Goal: Information Seeking & Learning: Get advice/opinions

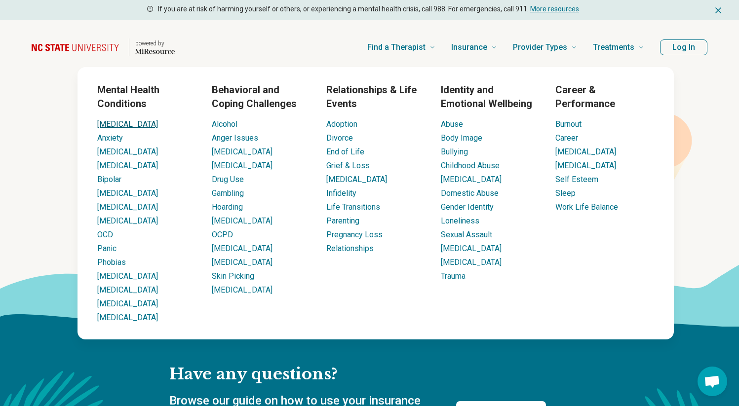
click at [104, 122] on link "[MEDICAL_DATA]" at bounding box center [127, 123] width 61 height 9
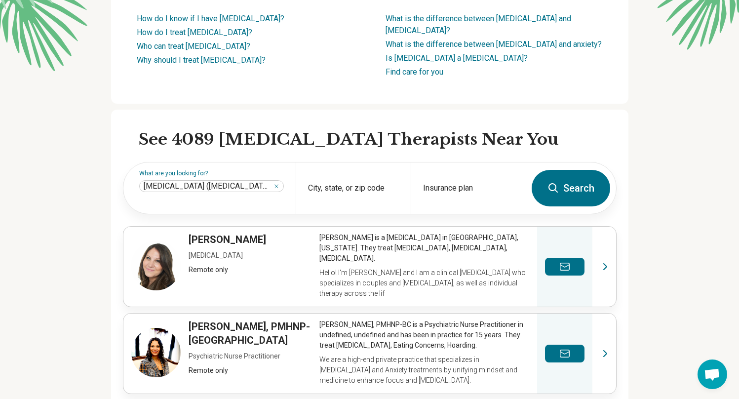
scroll to position [186, 0]
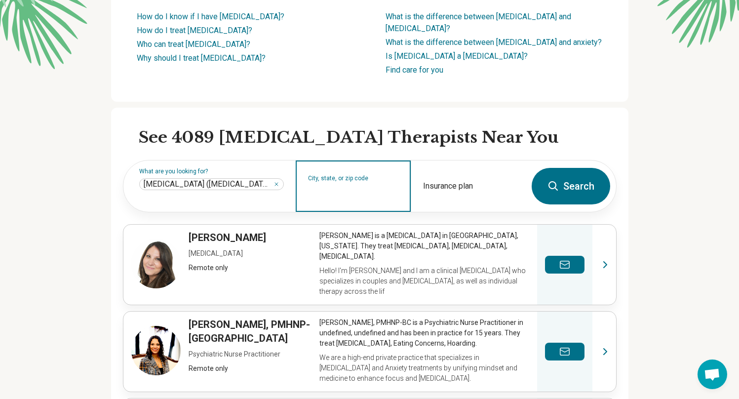
click at [342, 187] on input "City, state, or zip code" at bounding box center [353, 193] width 91 height 12
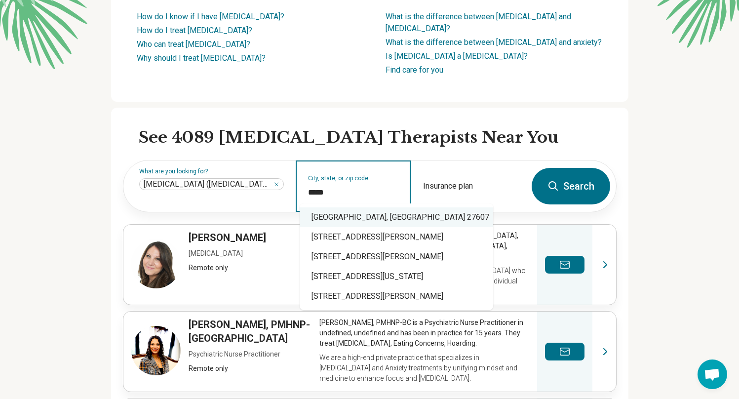
click at [376, 219] on div "[GEOGRAPHIC_DATA], [GEOGRAPHIC_DATA] 27607" at bounding box center [396, 217] width 193 height 20
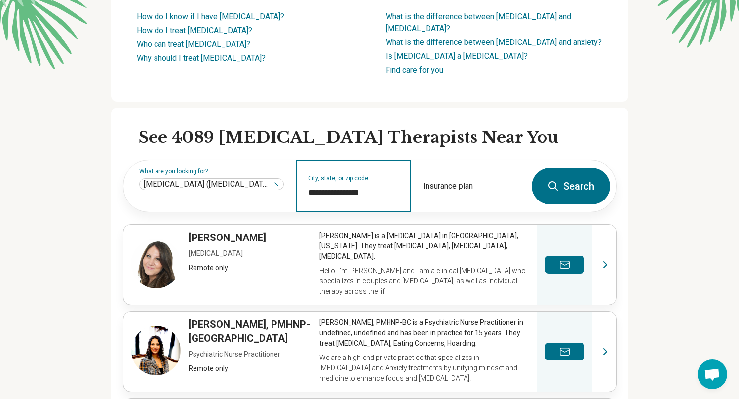
type input "**********"
click at [480, 127] on h2 "See 4089 [MEDICAL_DATA] Therapists Near You" at bounding box center [378, 137] width 478 height 21
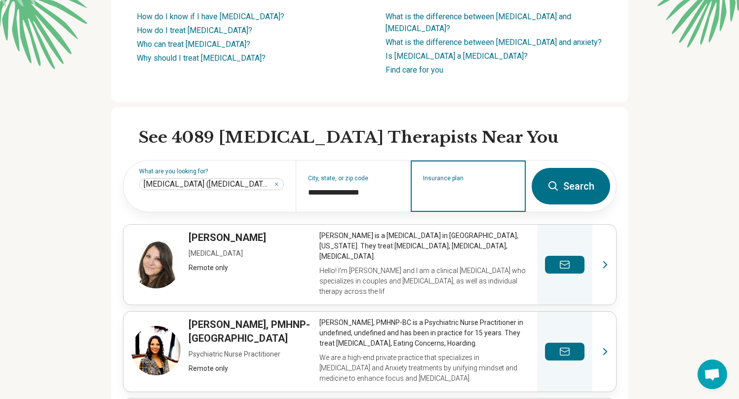
click at [490, 187] on input "Insurance plan" at bounding box center [468, 193] width 91 height 12
type input "*"
type input "********"
click at [507, 222] on div "Blue Cross Blue Shield" at bounding box center [468, 218] width 107 height 20
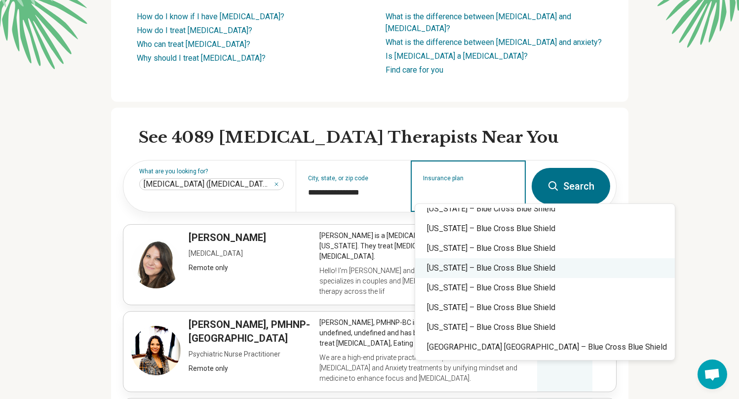
scroll to position [606, 0]
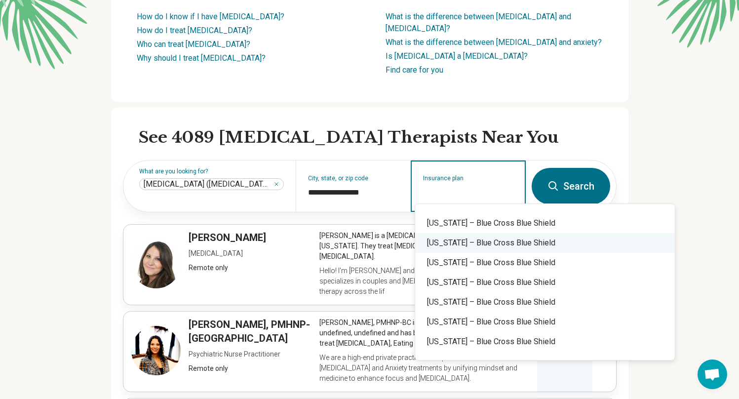
click at [493, 249] on div "[US_STATE] – Blue Cross Blue Shield" at bounding box center [545, 243] width 260 height 20
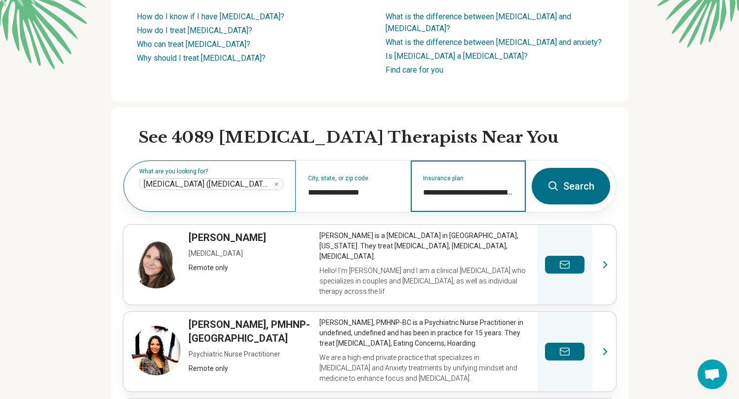
type input "**********"
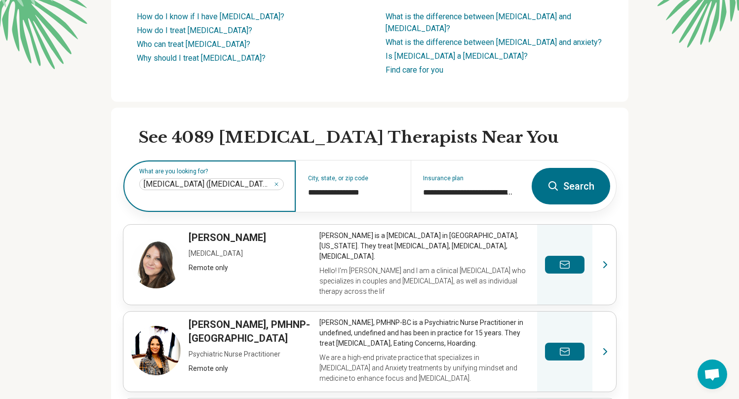
click at [266, 192] on input "text" at bounding box center [211, 198] width 145 height 12
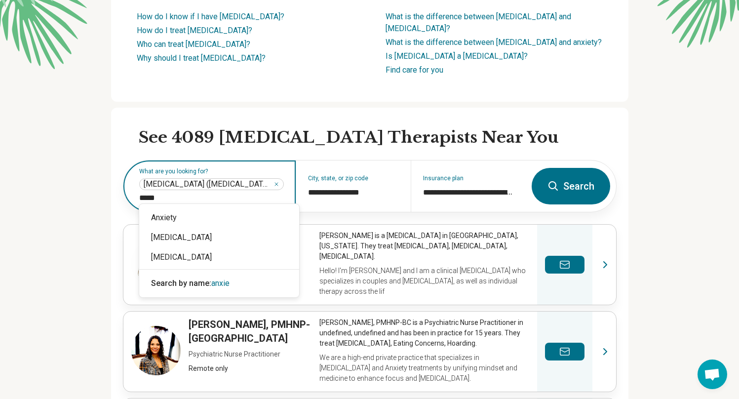
type input "******"
click at [201, 210] on div "Anxiety" at bounding box center [219, 218] width 160 height 20
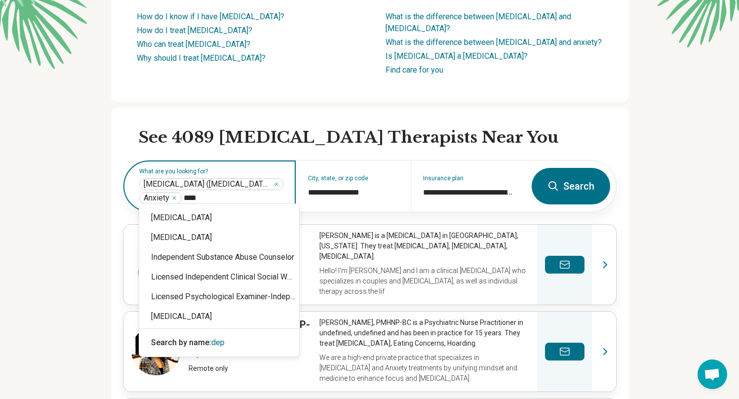
type input "*****"
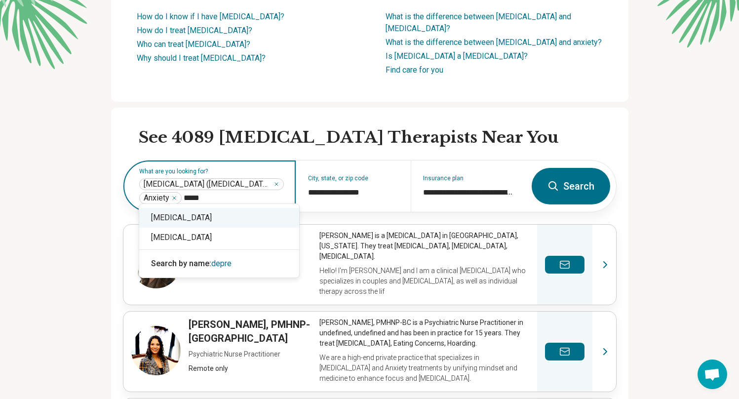
click at [203, 221] on div "[MEDICAL_DATA]" at bounding box center [219, 218] width 160 height 20
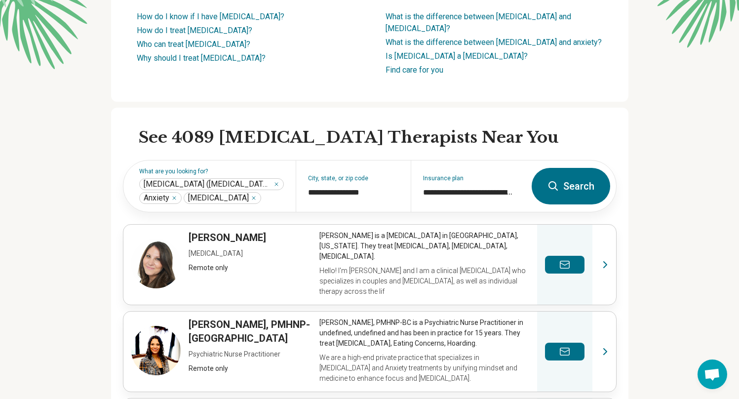
click at [593, 179] on button "Search" at bounding box center [570, 186] width 78 height 37
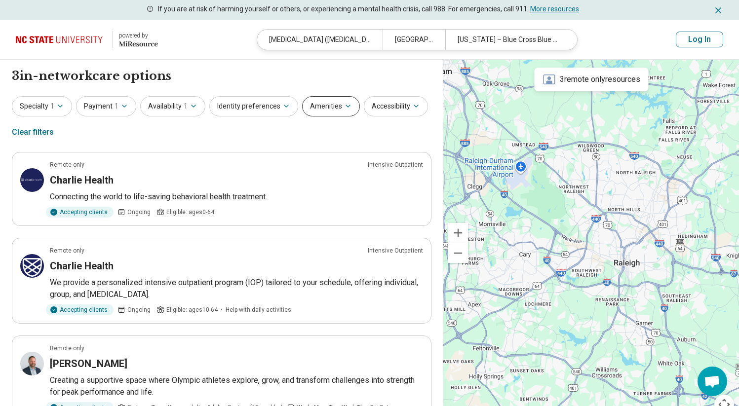
click at [324, 103] on button "Amenities" at bounding box center [331, 106] width 58 height 20
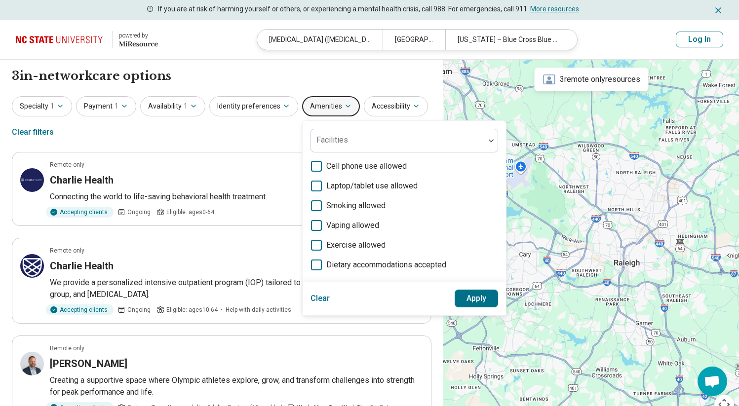
click at [324, 103] on button "Amenities" at bounding box center [331, 106] width 58 height 20
click at [263, 106] on button "Identity preferences" at bounding box center [253, 106] width 89 height 20
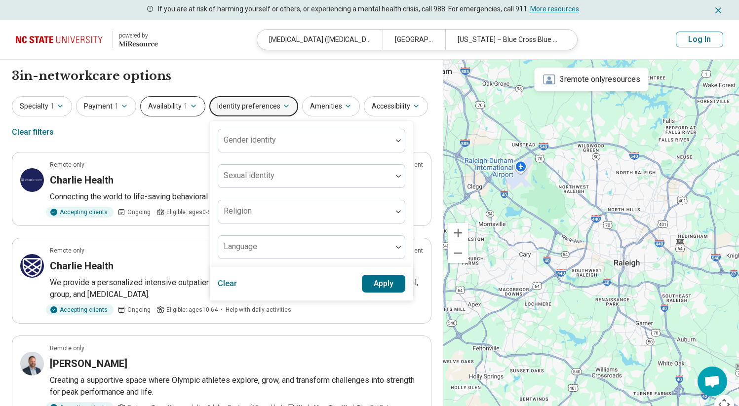
click at [184, 111] on span "1" at bounding box center [186, 106] width 4 height 10
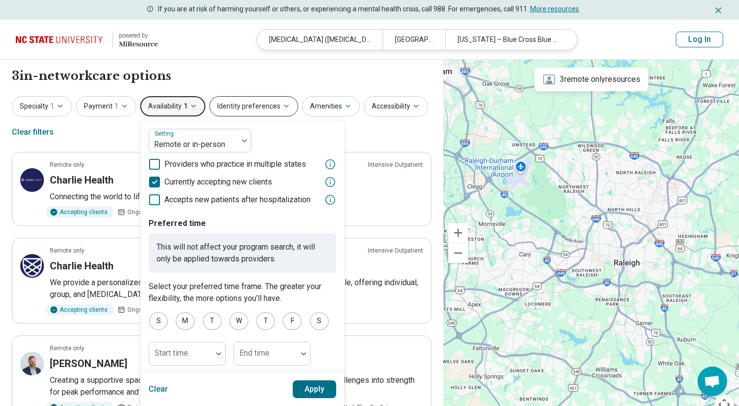
click at [237, 106] on button "Identity preferences" at bounding box center [253, 106] width 89 height 20
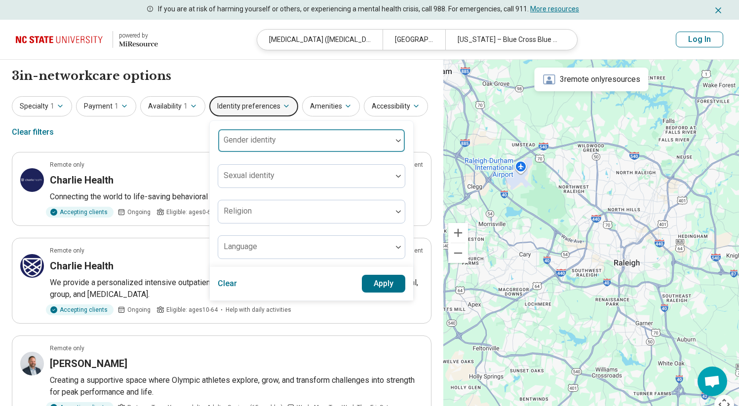
click at [249, 140] on div "Gender identity" at bounding box center [312, 141] width 188 height 24
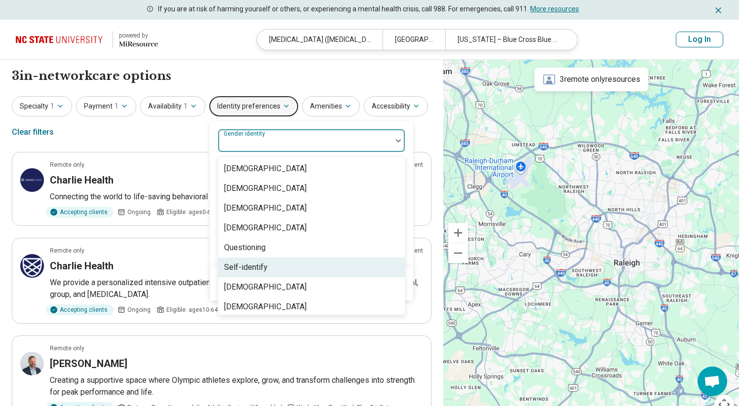
scroll to position [4, 0]
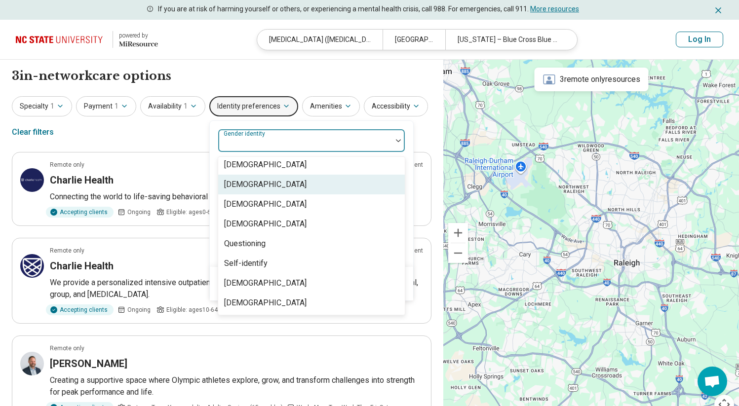
click at [286, 185] on div "[DEMOGRAPHIC_DATA]" at bounding box center [311, 185] width 187 height 20
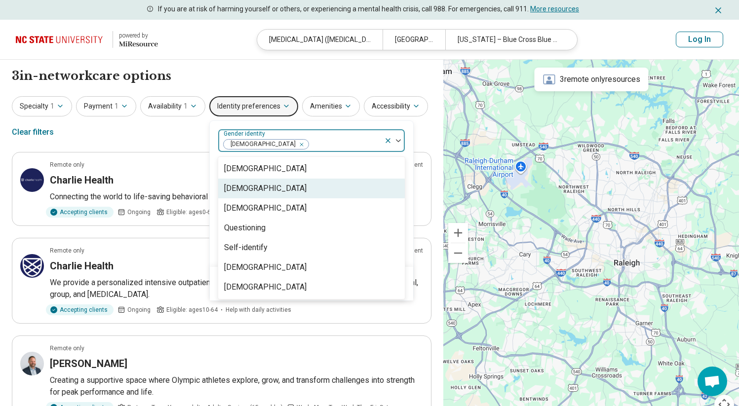
scroll to position [0, 0]
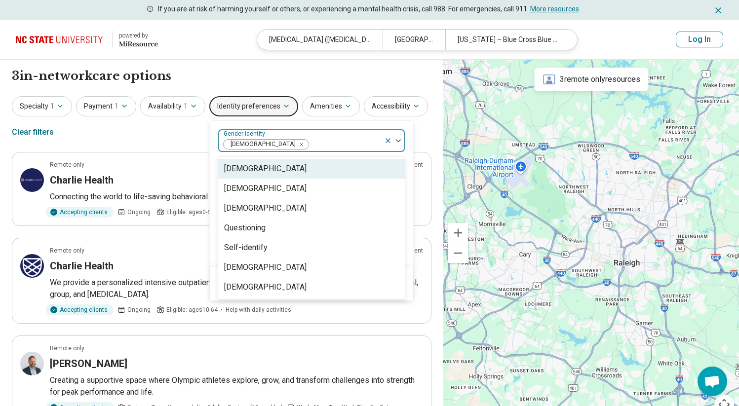
click at [400, 149] on div at bounding box center [394, 140] width 21 height 23
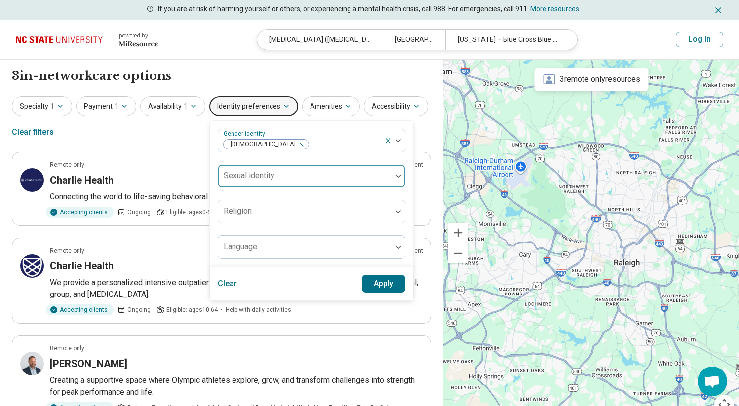
click at [370, 184] on div at bounding box center [305, 180] width 166 height 14
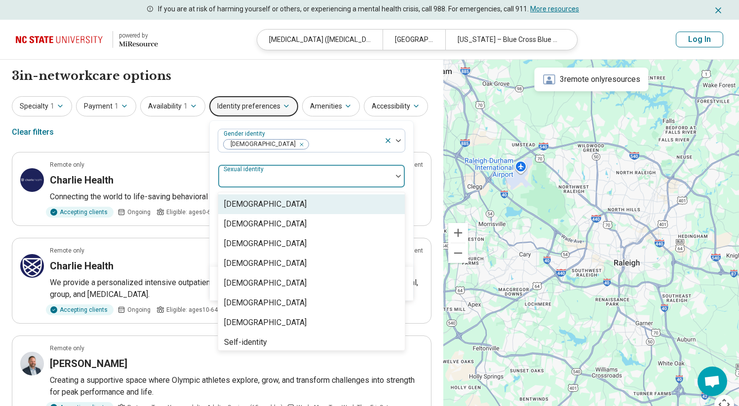
click at [402, 170] on div "Gender identity [DEMOGRAPHIC_DATA] [DEMOGRAPHIC_DATA], 1 of 8. 8 results availa…" at bounding box center [311, 194] width 203 height 146
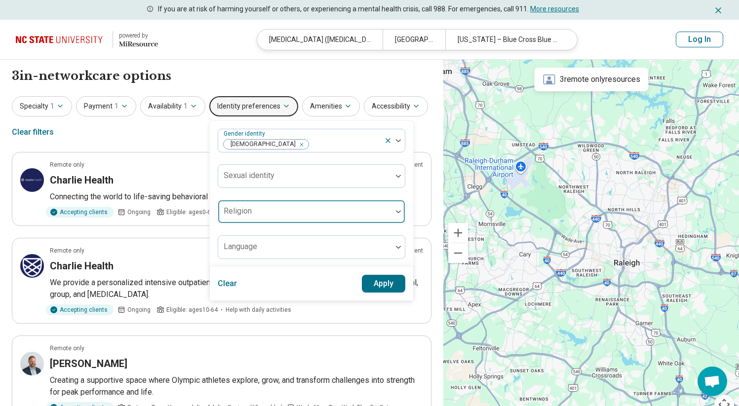
click at [372, 214] on div at bounding box center [305, 216] width 166 height 14
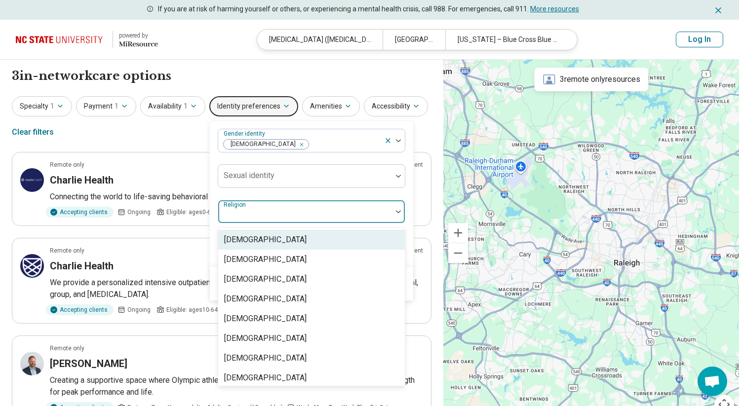
click at [407, 196] on div "Gender identity [DEMOGRAPHIC_DATA] Sexual identity [DEMOGRAPHIC_DATA], 1 of 15.…" at bounding box center [311, 194] width 203 height 146
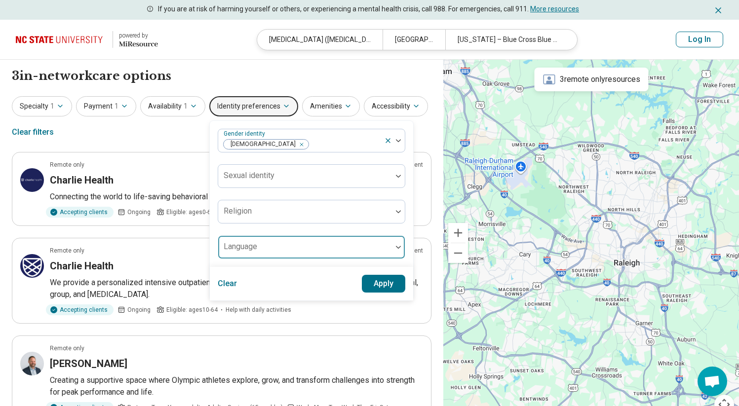
click at [363, 243] on div at bounding box center [305, 247] width 174 height 22
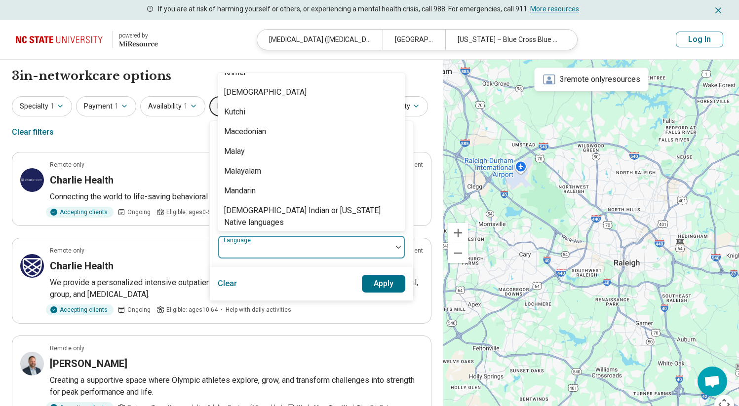
scroll to position [567, 0]
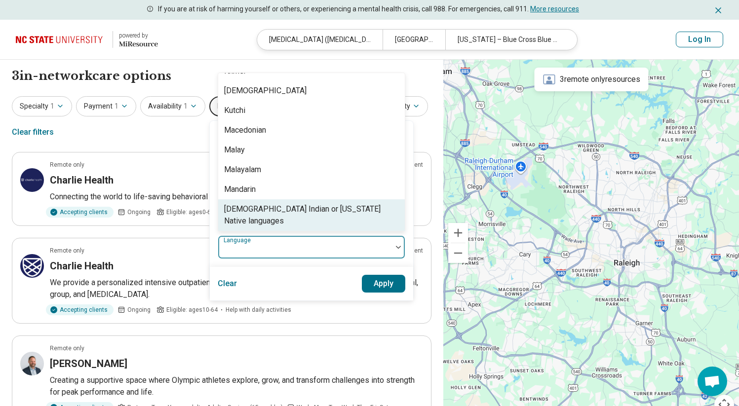
click at [302, 282] on div "Clear Apply" at bounding box center [311, 284] width 203 height 34
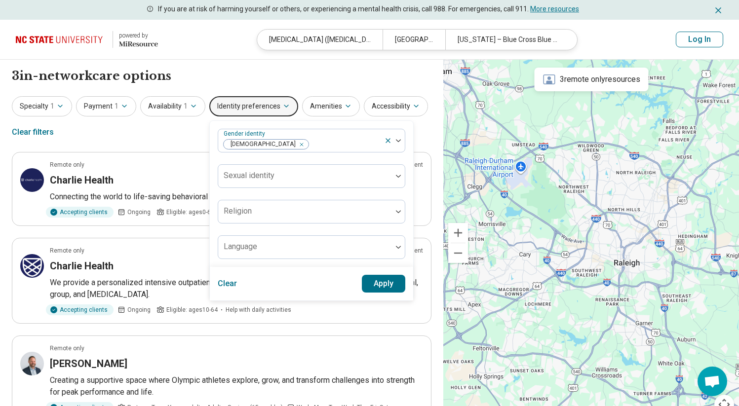
click at [377, 280] on button "Apply" at bounding box center [384, 284] width 44 height 18
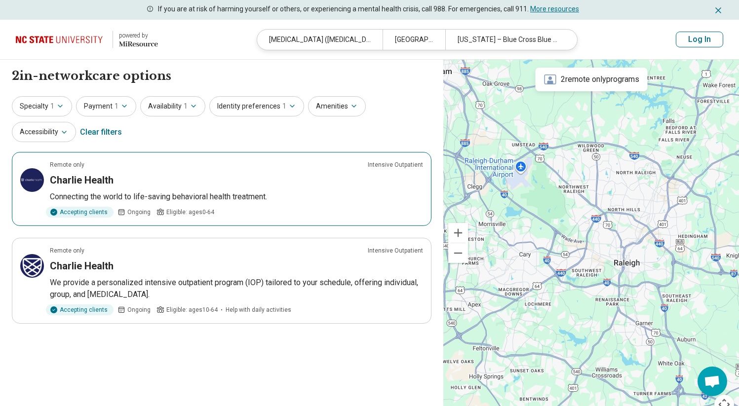
click at [221, 160] on div "Remote only Intensive Outpatient" at bounding box center [236, 164] width 373 height 9
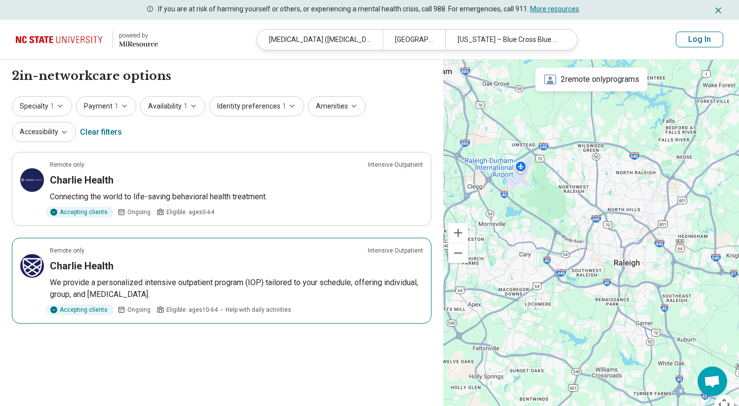
click at [151, 272] on article "Remote only Intensive Outpatient Charlie Health We provide a personalized inten…" at bounding box center [221, 281] width 419 height 86
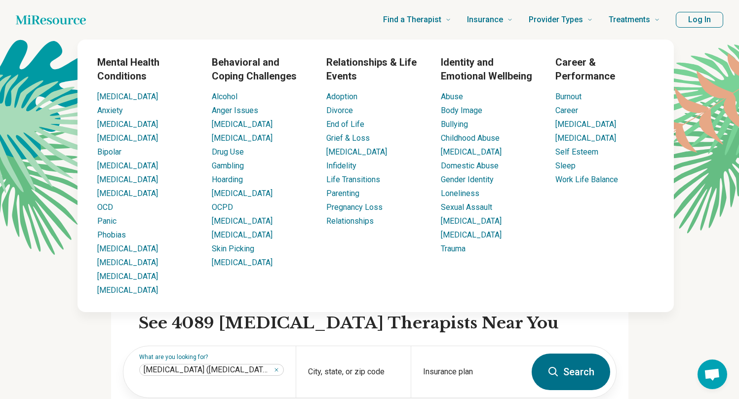
click at [691, 127] on div "Mental Health Conditions [MEDICAL_DATA] Anxiety [MEDICAL_DATA] [MEDICAL_DATA] B…" at bounding box center [375, 175] width 715 height 272
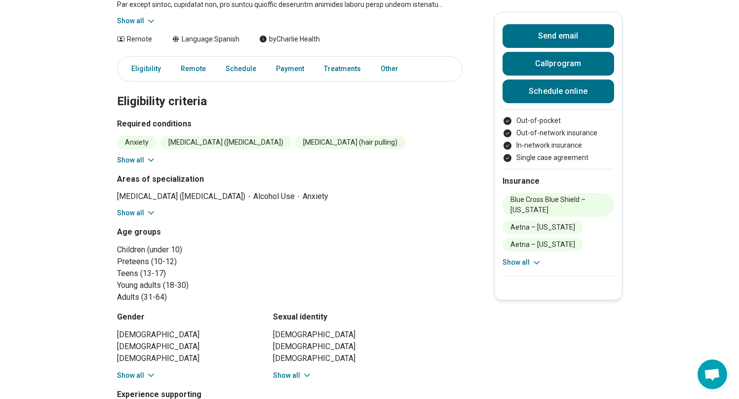
scroll to position [180, 0]
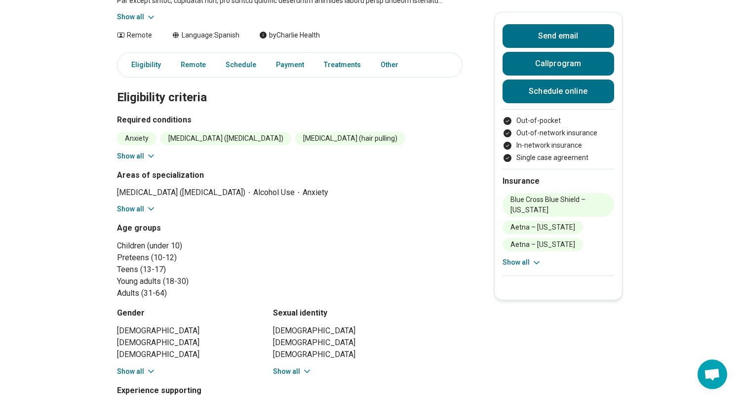
click at [521, 257] on button "Show all" at bounding box center [521, 262] width 39 height 10
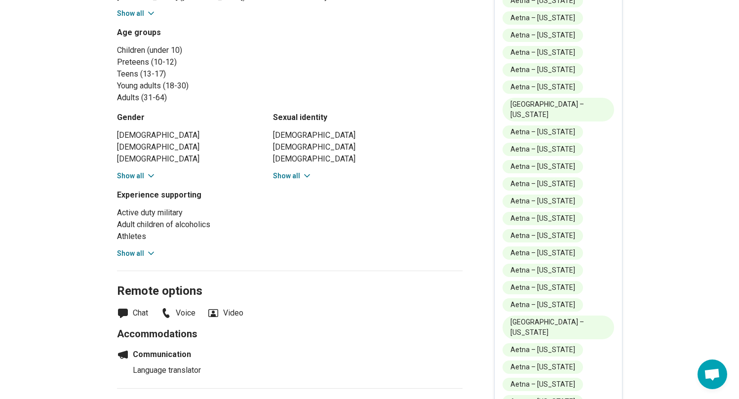
scroll to position [378, 0]
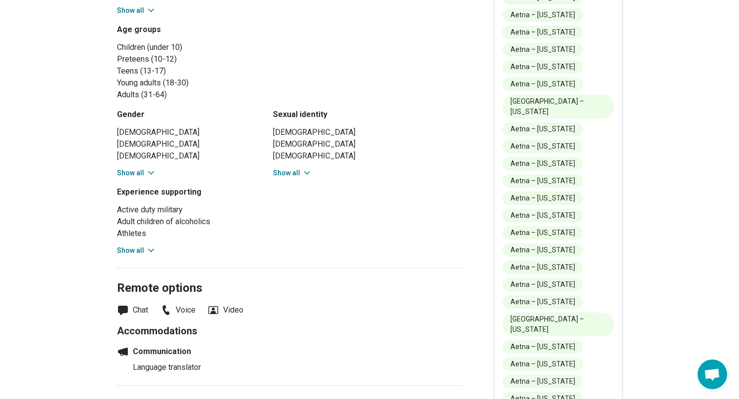
click at [156, 251] on icon at bounding box center [151, 250] width 10 height 10
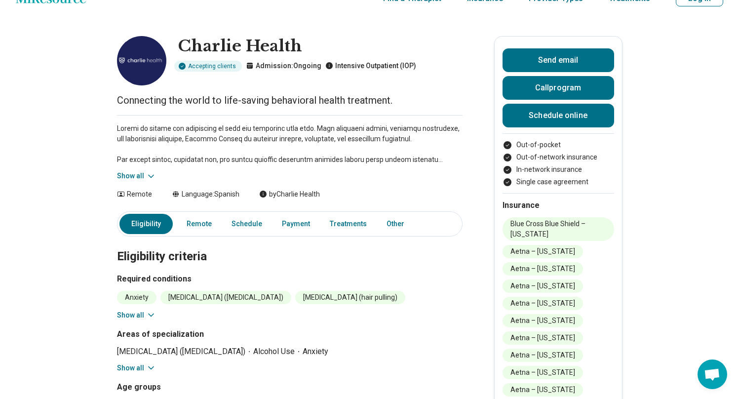
scroll to position [0, 0]
